Goal: Task Accomplishment & Management: Complete application form

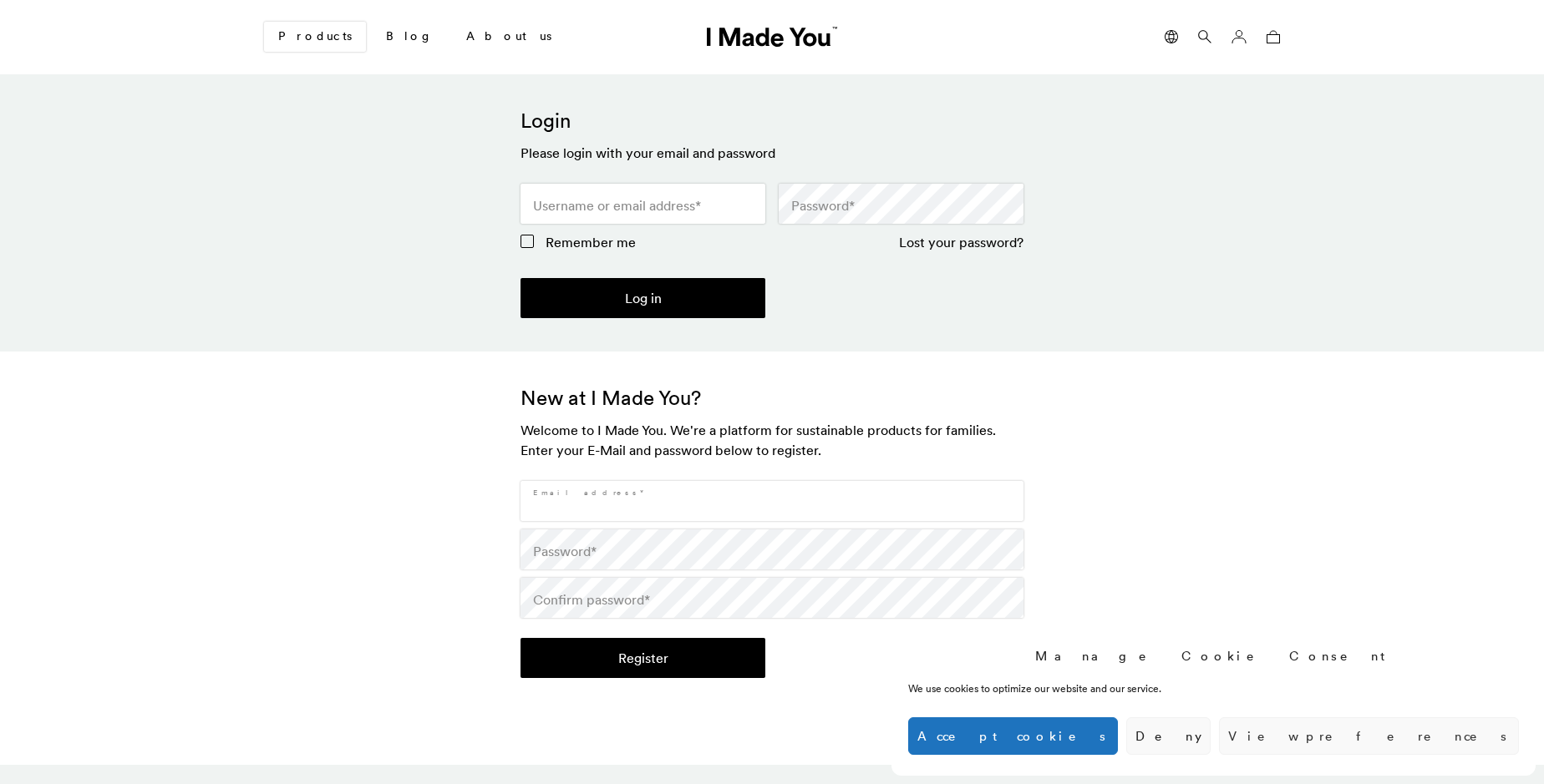
click at [772, 501] on input "Email address *" at bounding box center [772, 501] width 503 height 40
type input "[EMAIL_ADDRESS][DOMAIN_NAME]"
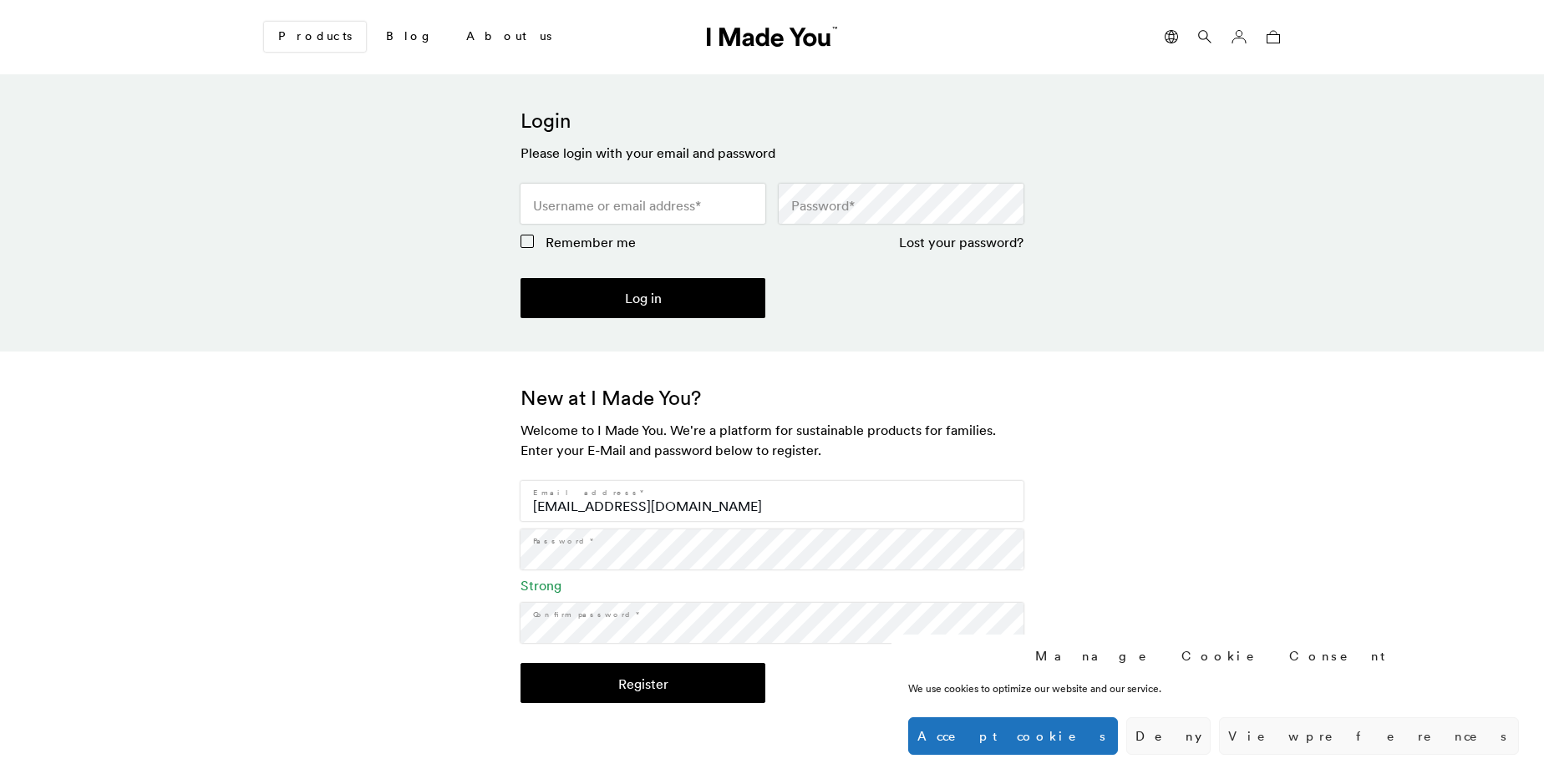
click at [642, 683] on button "Register" at bounding box center [642, 682] width 245 height 40
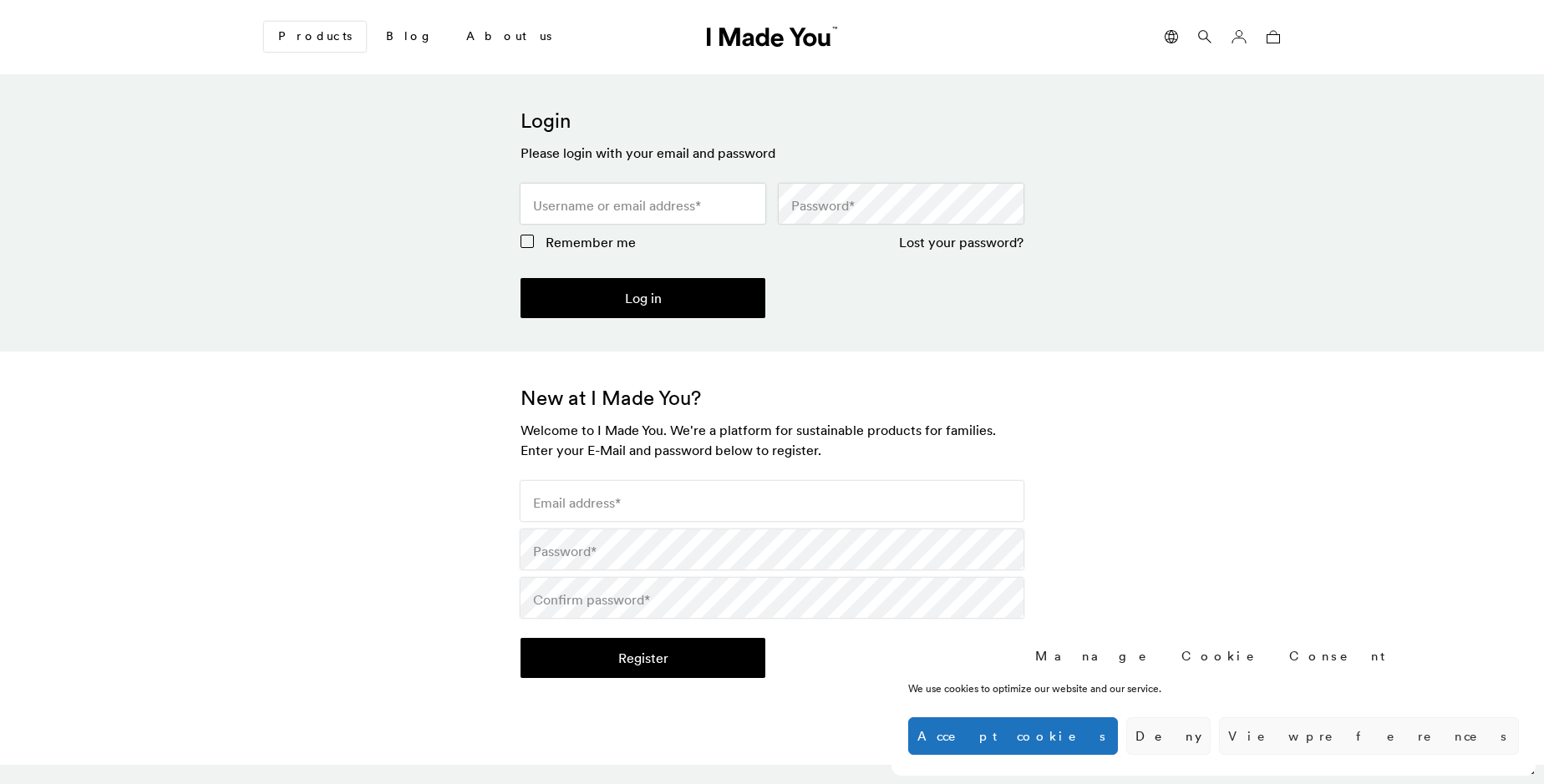
scroll to position [496, 0]
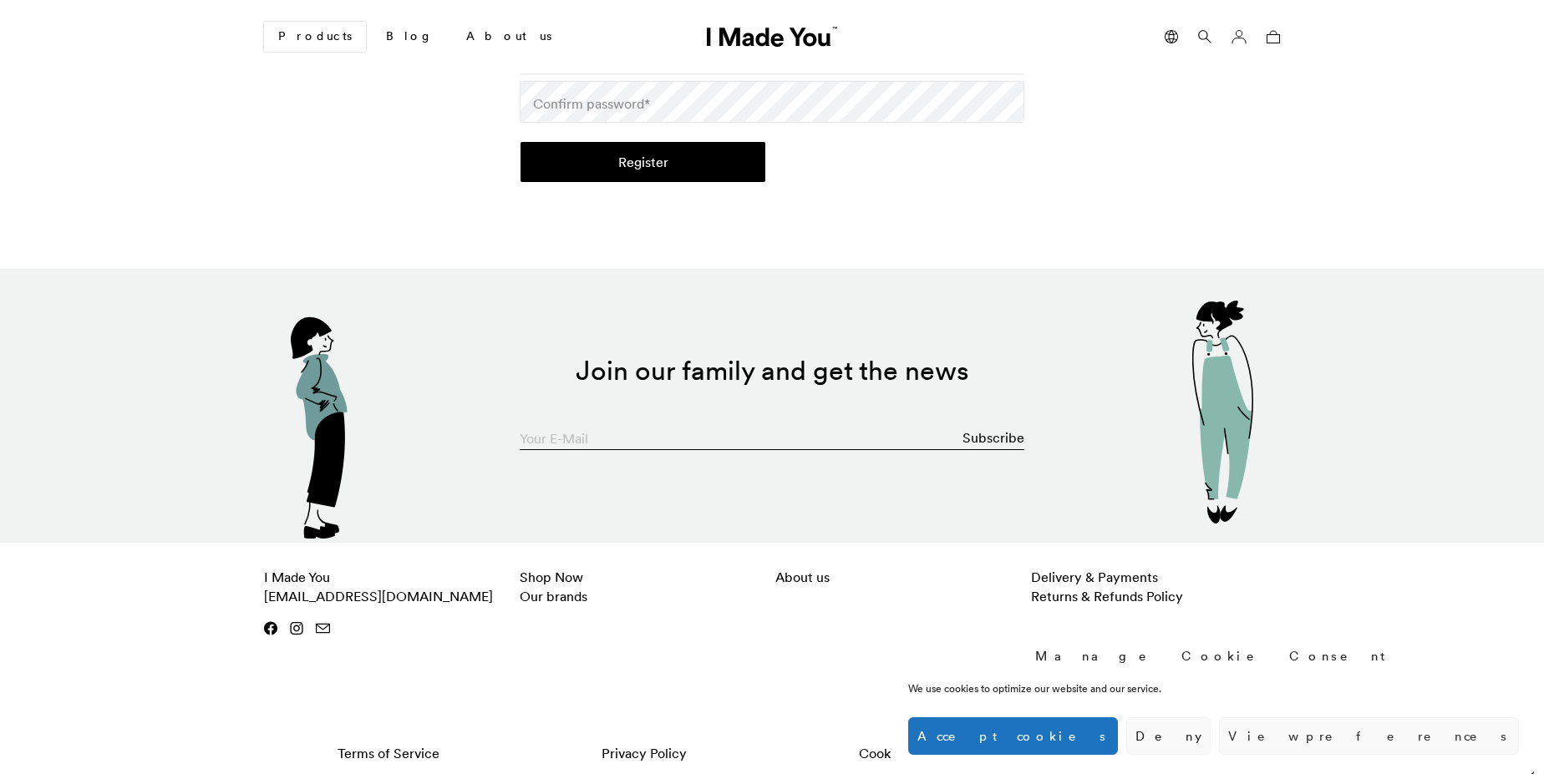
click at [772, 433] on input "Your E-Mail" at bounding box center [772, 433] width 505 height 33
type input "Elyssa988Sk"
